Goal: Information Seeking & Learning: Find specific fact

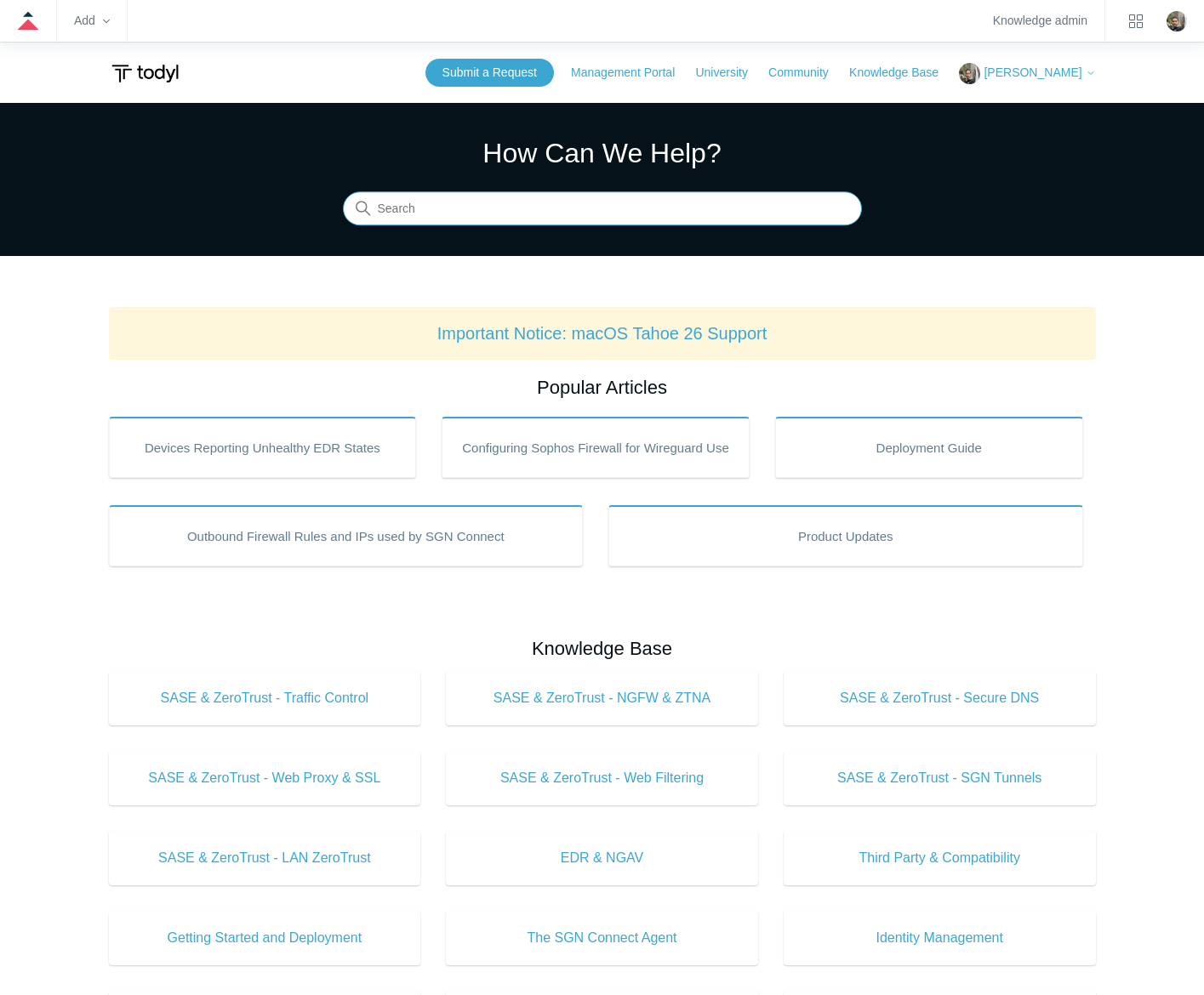
click at [635, 214] on input "Search" at bounding box center [602, 209] width 519 height 34
type input "sgn error codes"
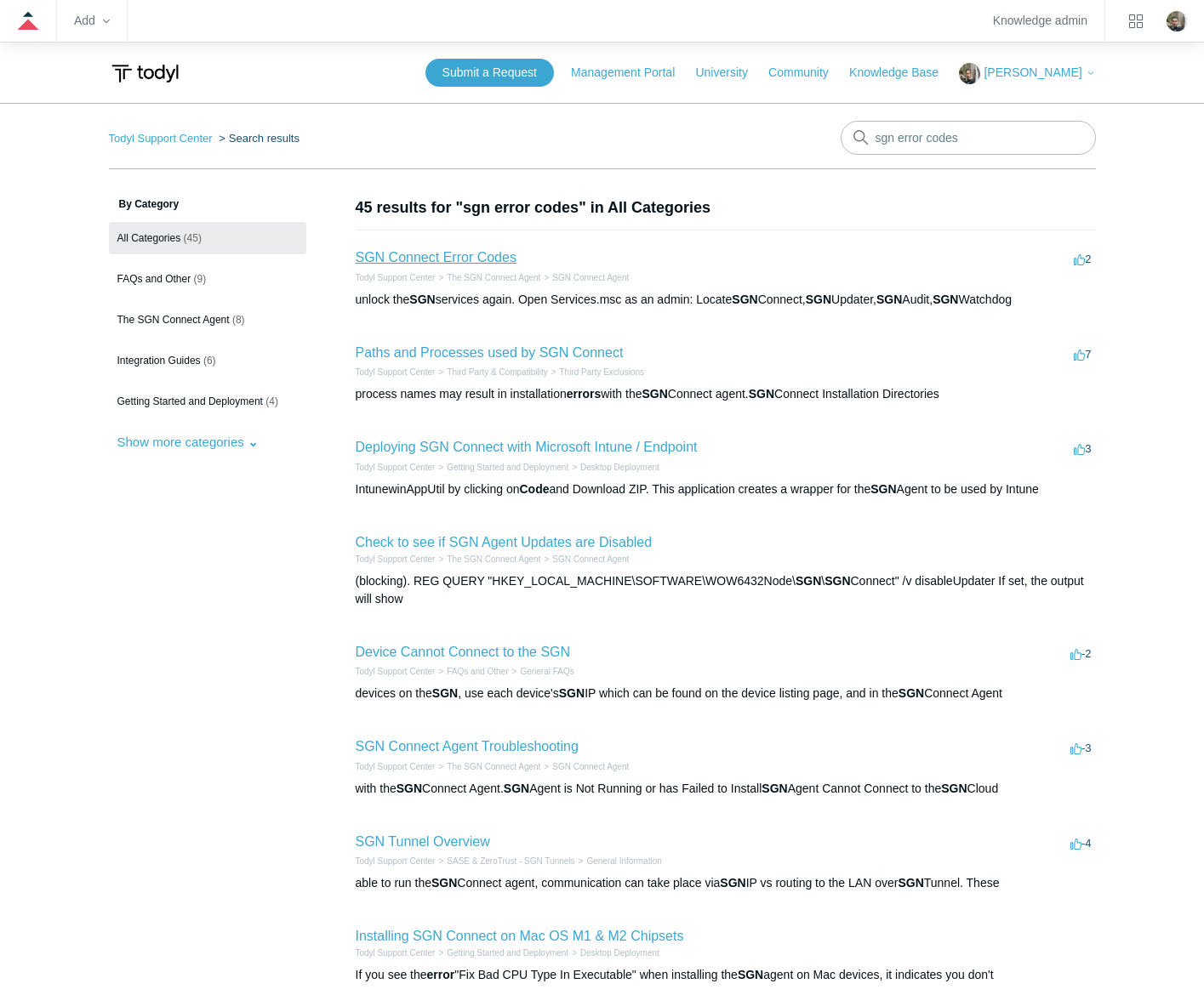
click at [486, 258] on link "SGN Connect Error Codes" at bounding box center [436, 257] width 161 height 15
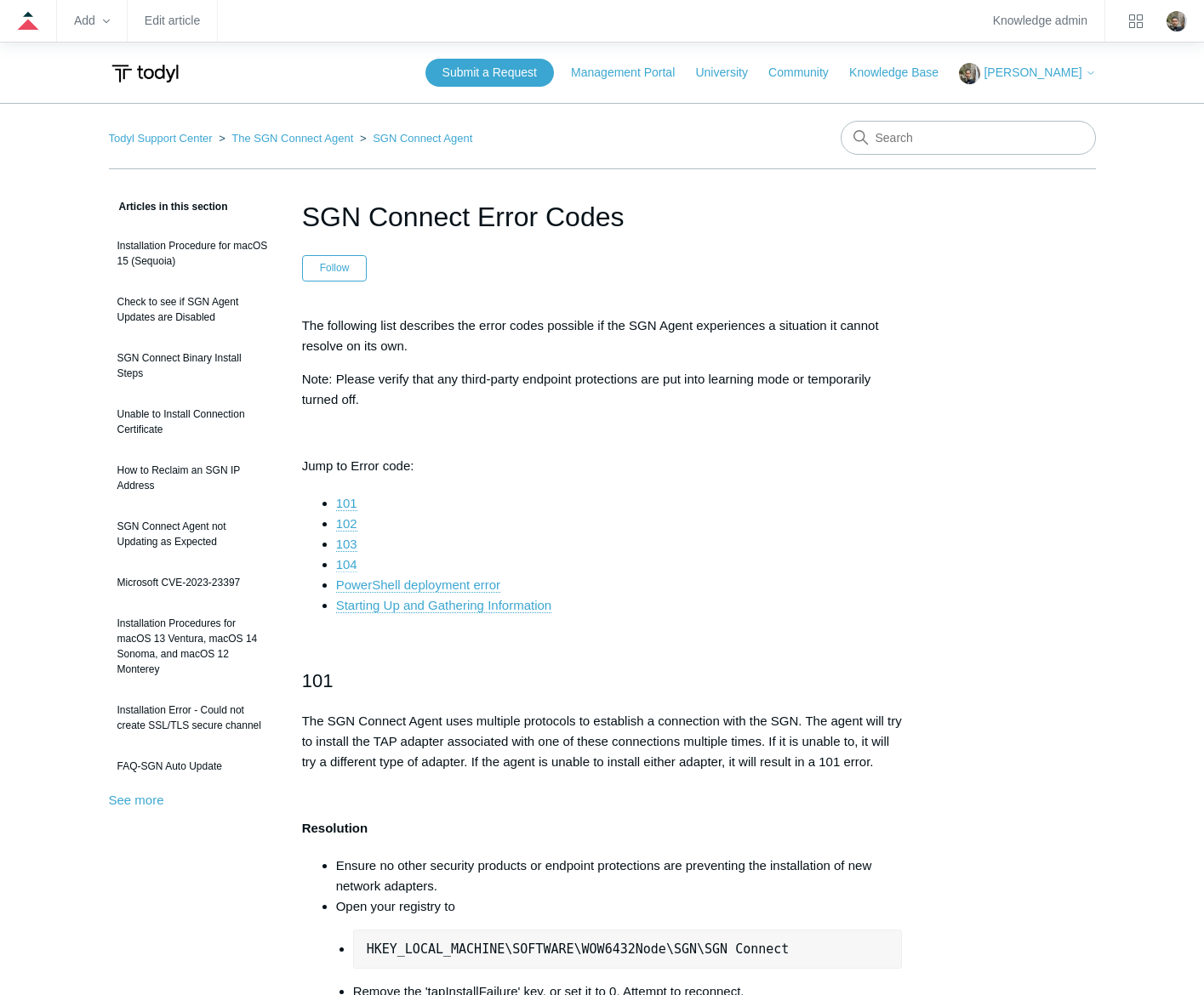
click at [347, 560] on link "104" at bounding box center [347, 565] width 21 height 16
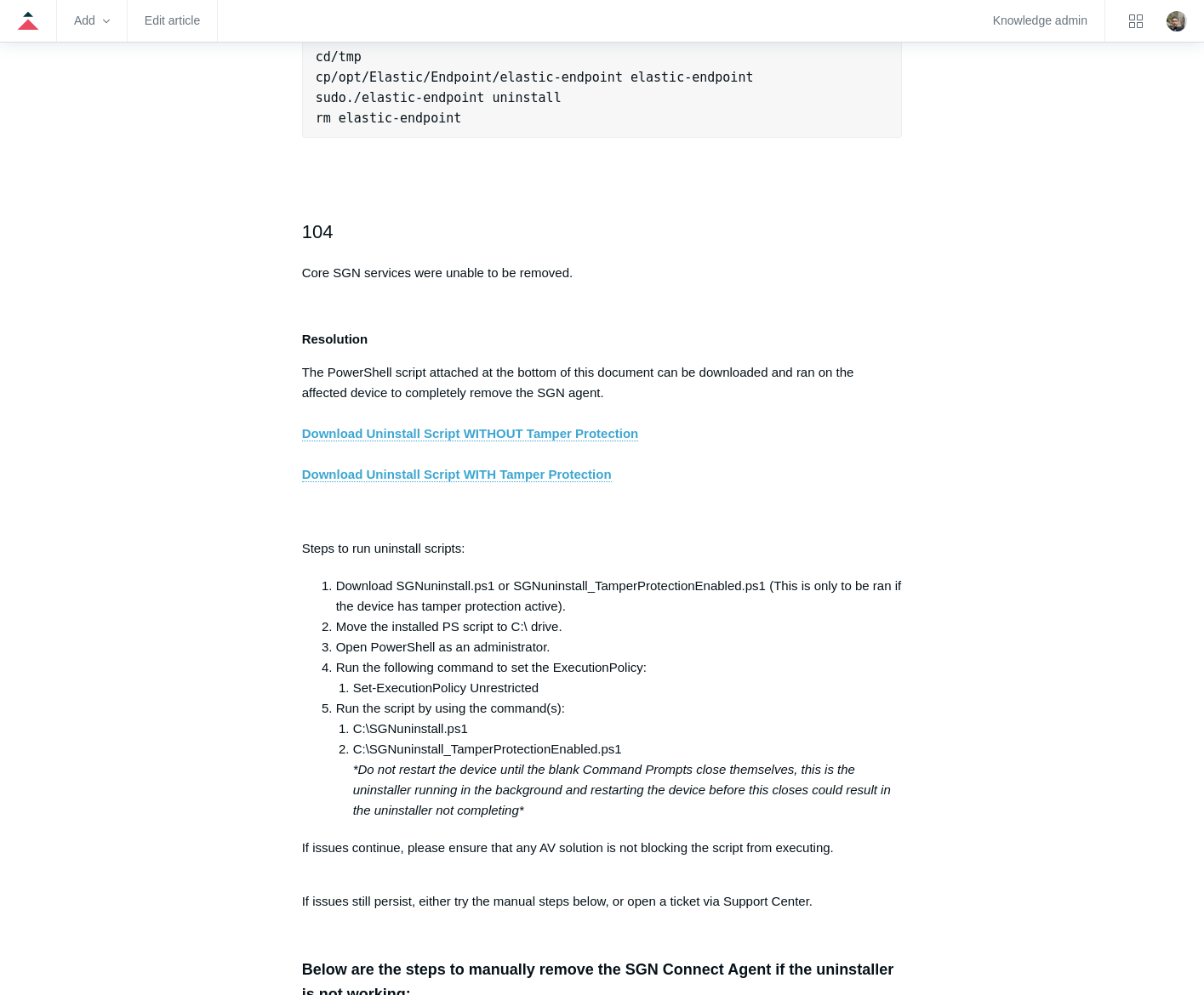
scroll to position [2726, 0]
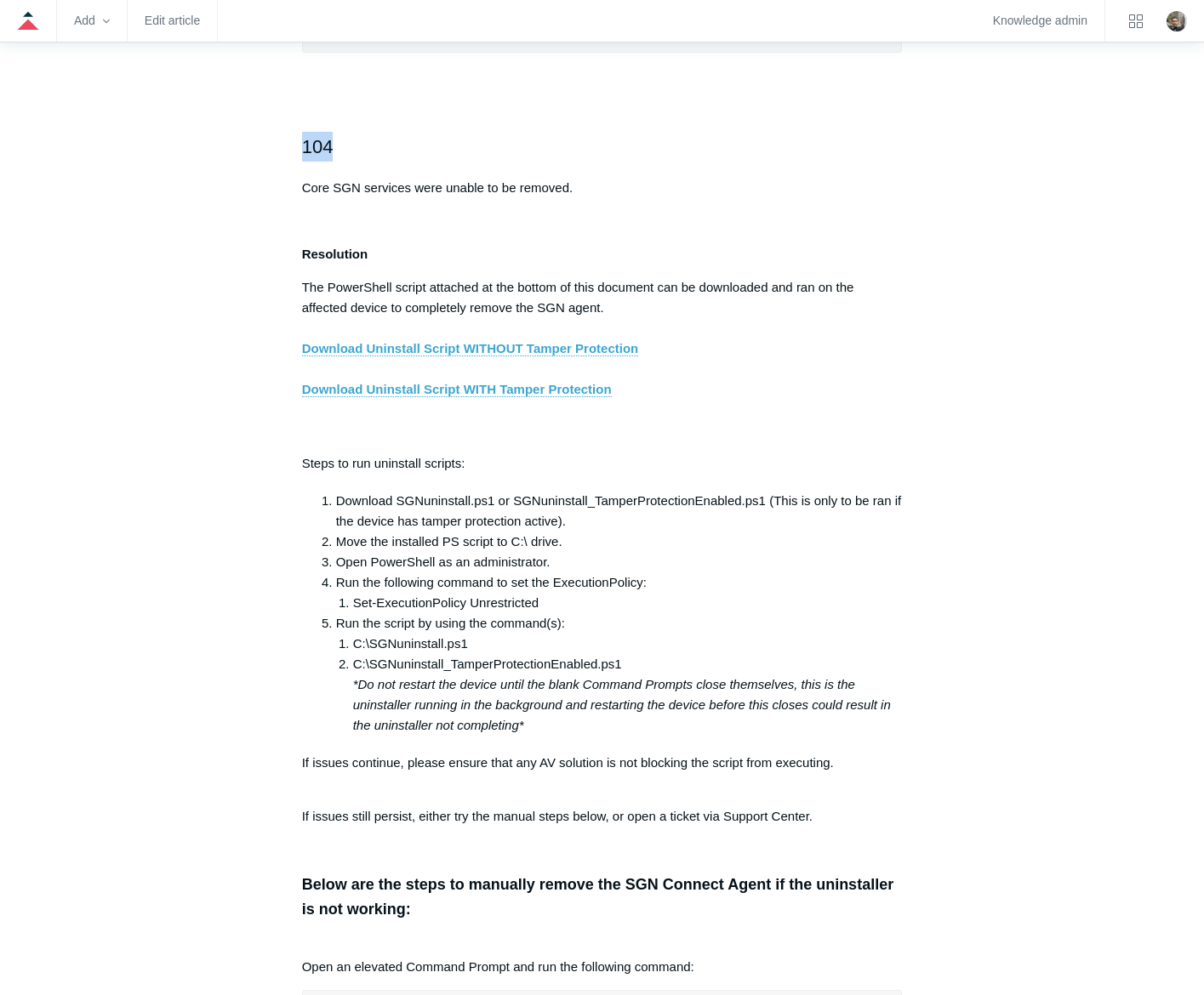
drag, startPoint x: 301, startPoint y: 159, endPoint x: 339, endPoint y: 159, distance: 38.0
click at [339, 159] on h2 "104" at bounding box center [602, 146] width 601 height 29
drag, startPoint x: 339, startPoint y: 159, endPoint x: 310, endPoint y: 161, distance: 29.1
drag, startPoint x: 456, startPoint y: 31, endPoint x: 459, endPoint y: 162, distance: 131.0
click at [459, 162] on h2 "104" at bounding box center [602, 146] width 601 height 29
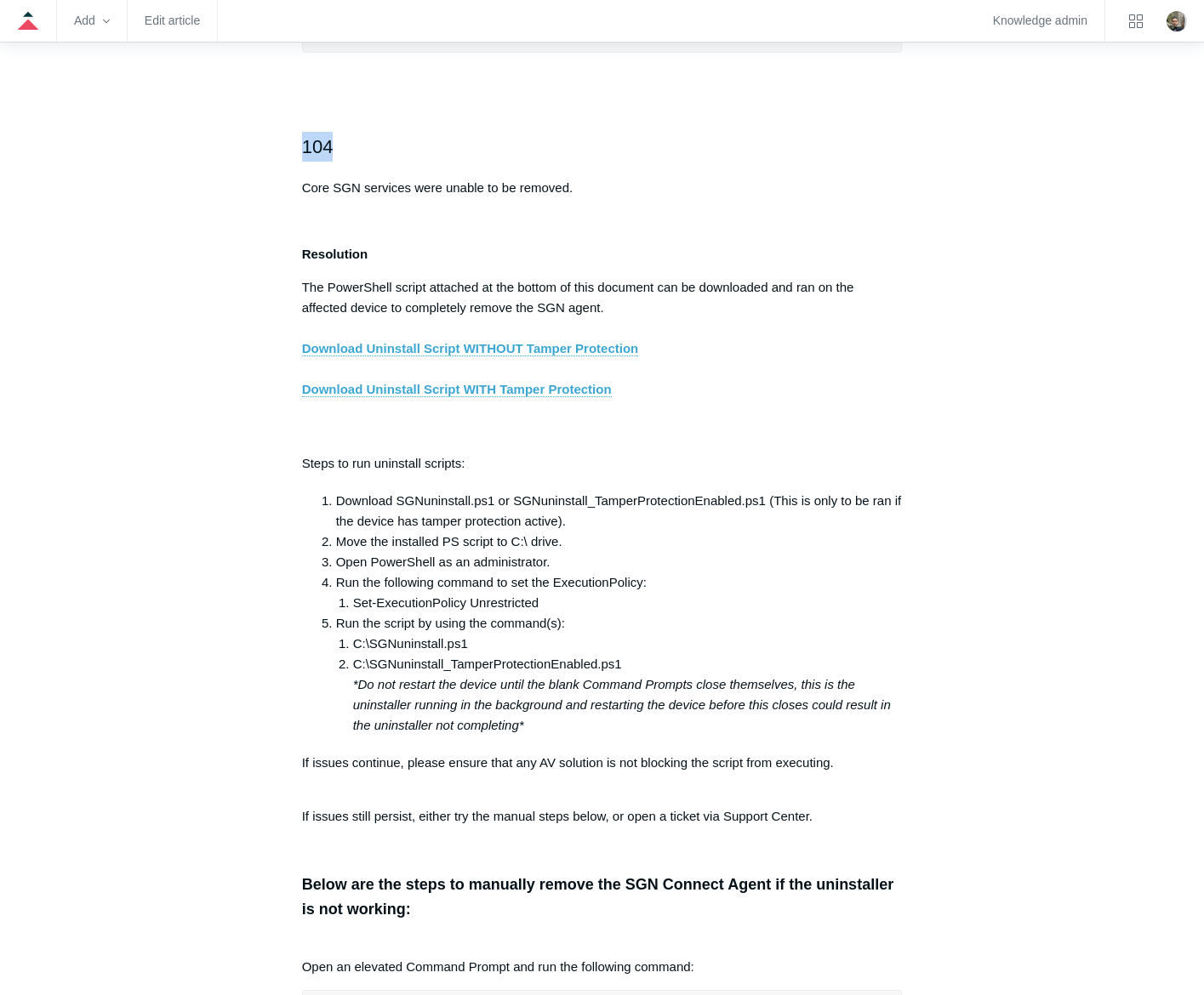
drag, startPoint x: 343, startPoint y: 155, endPoint x: 304, endPoint y: 161, distance: 39.5
click at [304, 161] on h2 "104" at bounding box center [602, 146] width 601 height 29
drag, startPoint x: 304, startPoint y: 161, endPoint x: 313, endPoint y: 165, distance: 9.8
click at [878, 255] on div "The following list describes the error codes possible if the SGN Agent experien…" at bounding box center [602, 840] width 601 height 6502
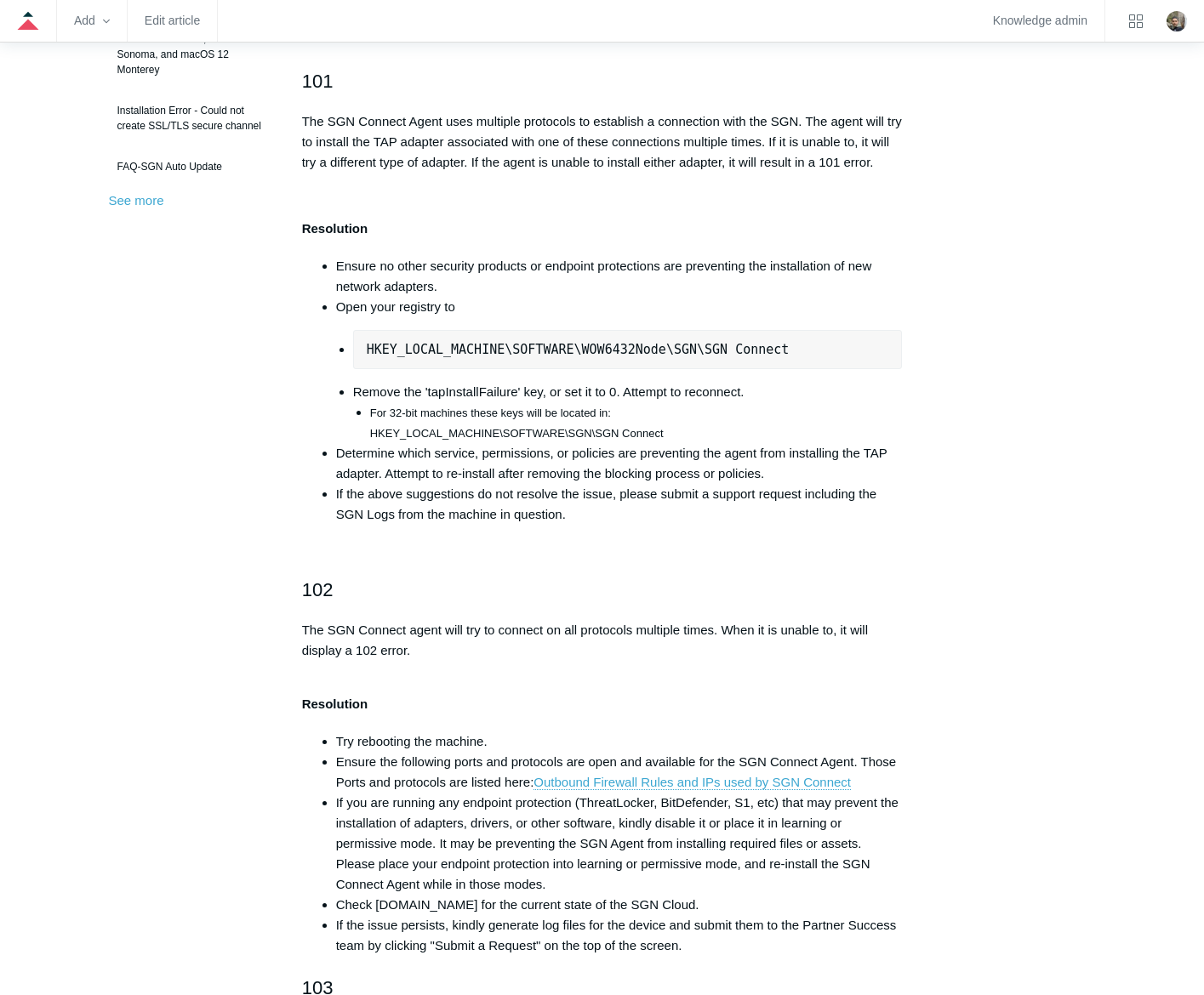
scroll to position [0, 0]
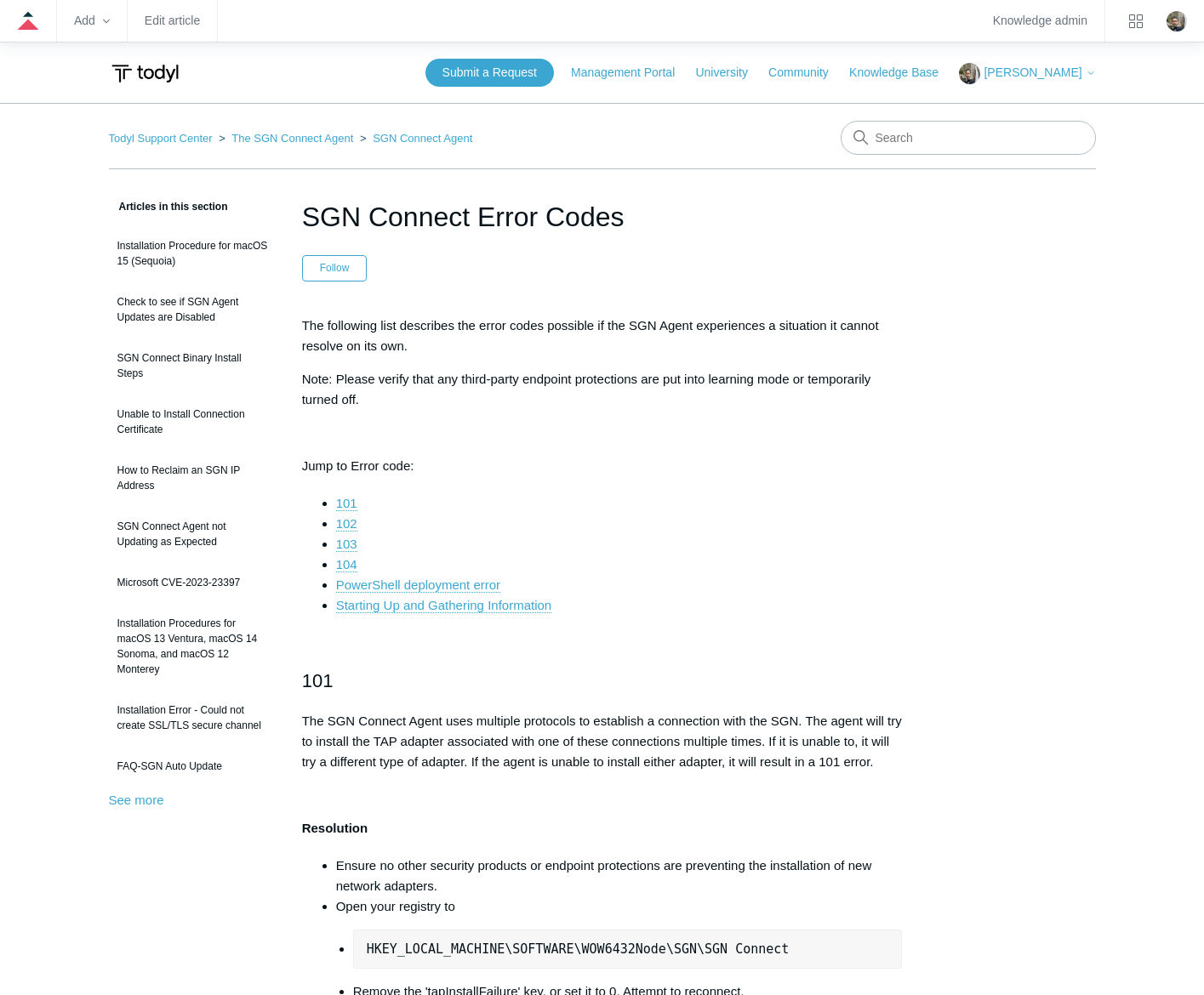
drag, startPoint x: 630, startPoint y: 222, endPoint x: 286, endPoint y: 194, distance: 345.1
copy h1 "SGN Connect Error Codes"
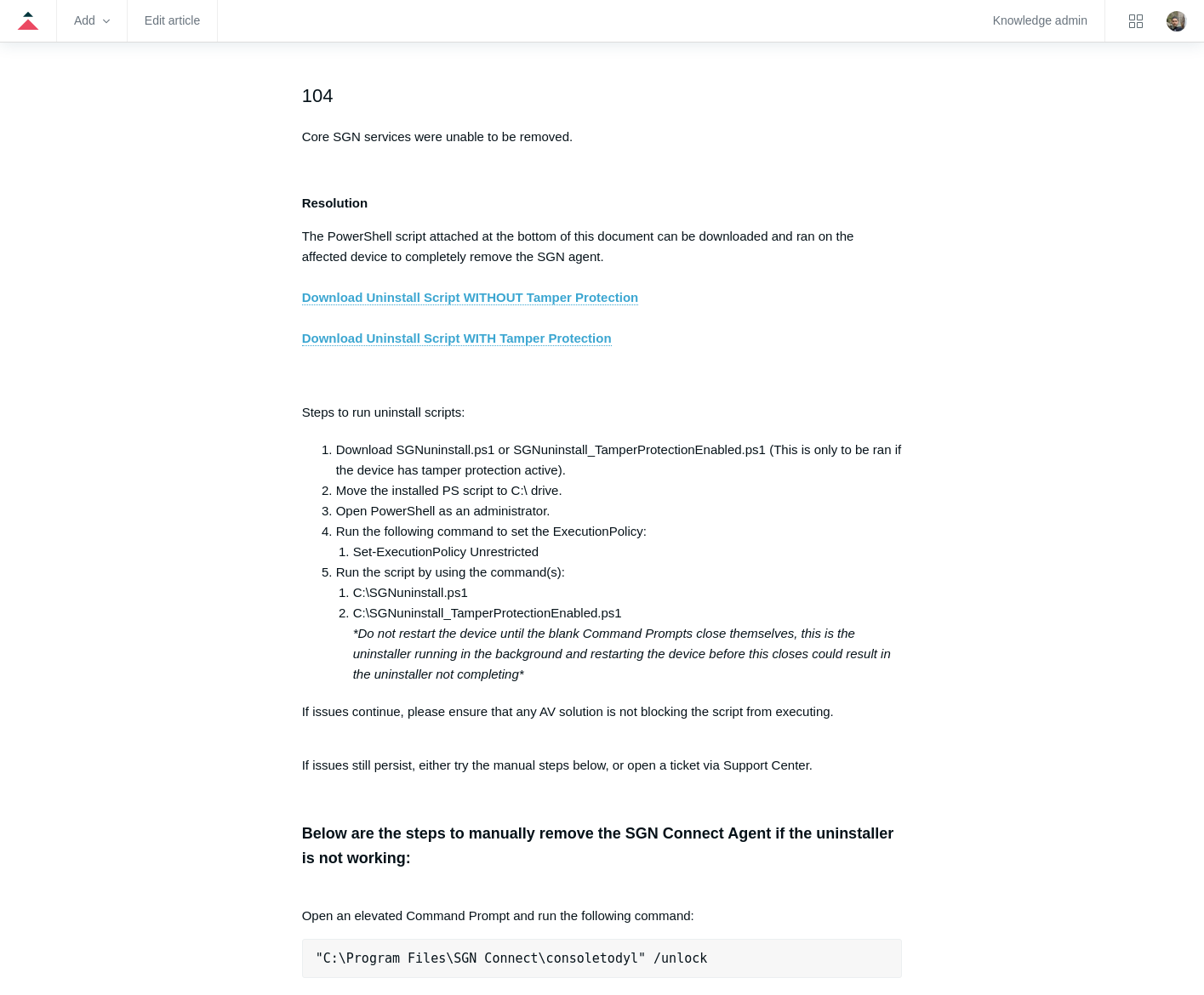
scroll to position [2807, 0]
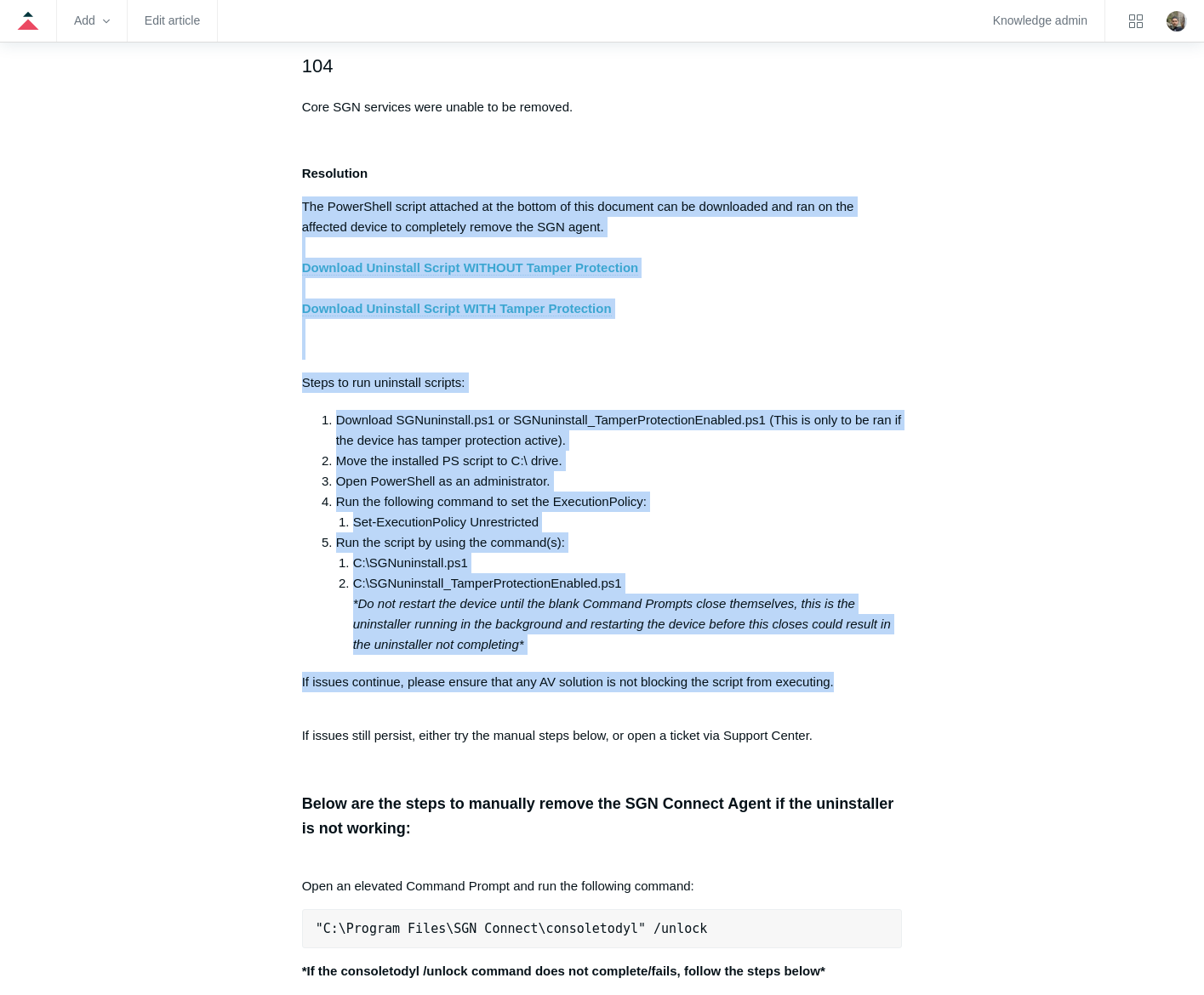
drag, startPoint x: 845, startPoint y: 698, endPoint x: 299, endPoint y: 221, distance: 725.0
copy div "The PowerShell script attached at the bottom of this document can be downloaded…"
